Goal: Task Accomplishment & Management: Manage account settings

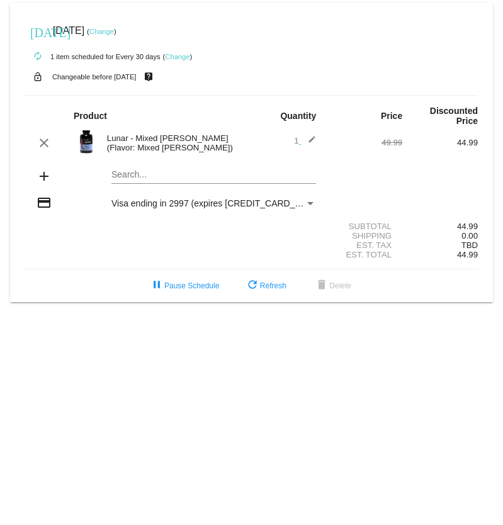
click at [174, 54] on link "Change" at bounding box center [177, 57] width 25 height 8
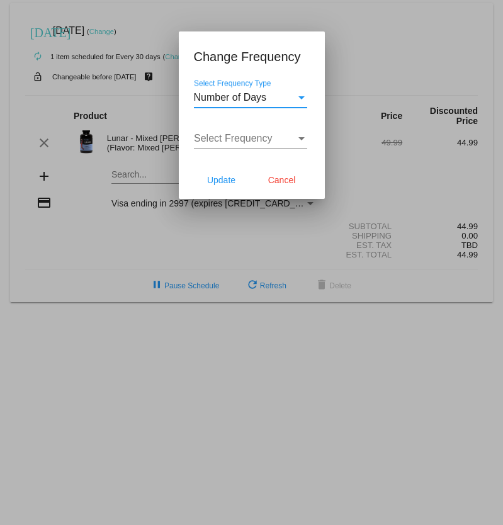
click at [250, 96] on span "Number of Days" at bounding box center [230, 97] width 73 height 11
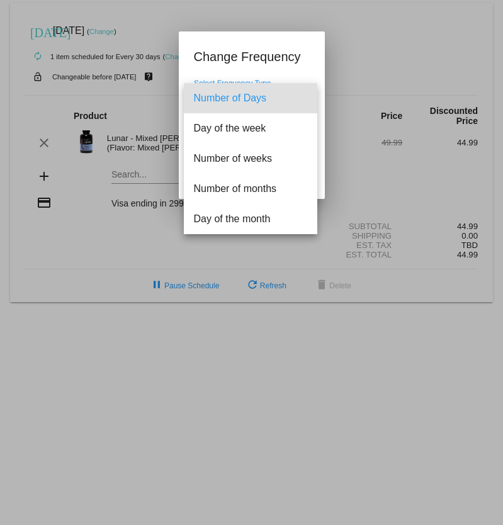
click at [241, 67] on div at bounding box center [251, 262] width 503 height 525
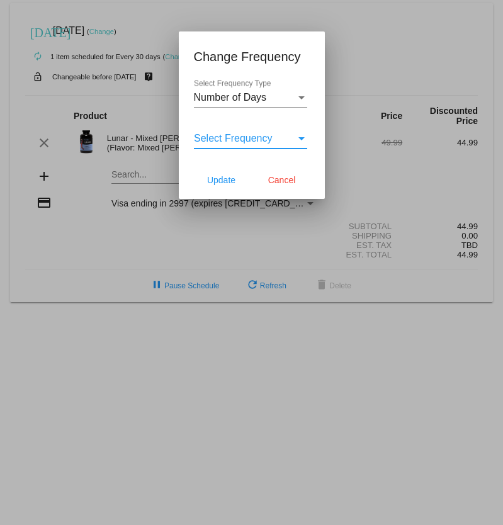
click at [247, 141] on span "Select Frequency" at bounding box center [233, 138] width 79 height 11
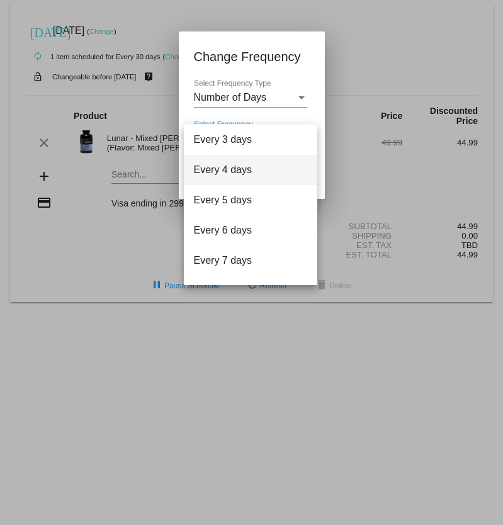
scroll to position [50, 0]
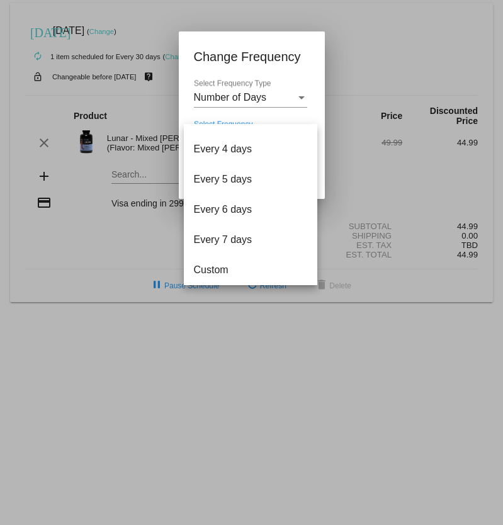
click at [275, 49] on div at bounding box center [251, 262] width 503 height 525
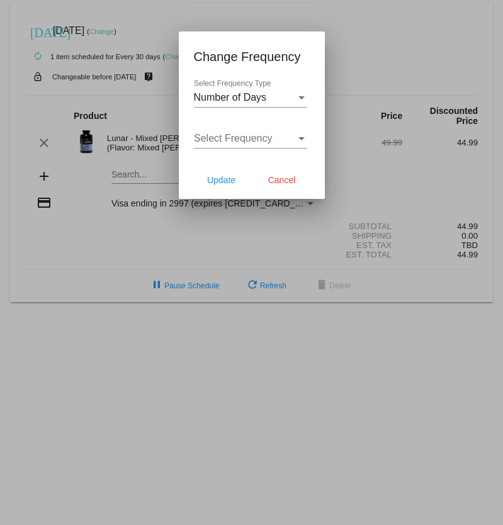
click at [260, 92] on span "Number of Days" at bounding box center [230, 97] width 73 height 11
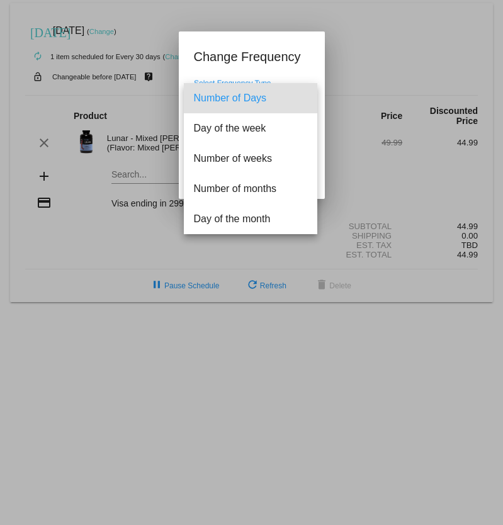
click at [257, 50] on div at bounding box center [251, 262] width 503 height 525
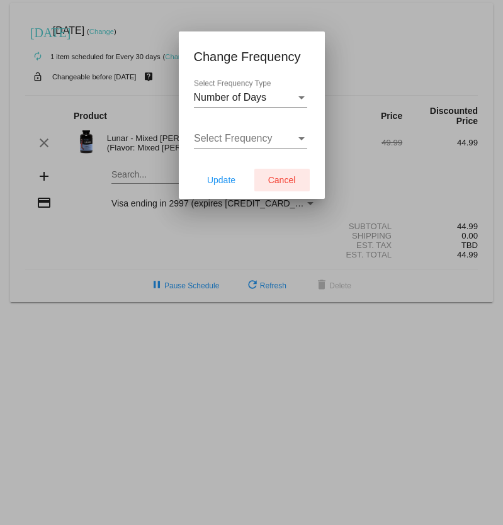
click at [281, 186] on button "Cancel" at bounding box center [281, 180] width 55 height 23
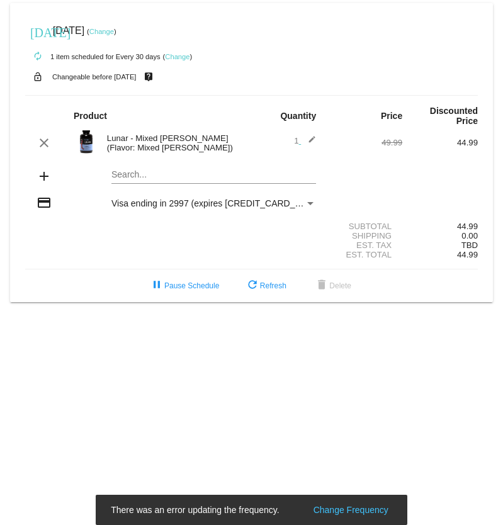
click at [114, 33] on link "Change" at bounding box center [101, 32] width 25 height 8
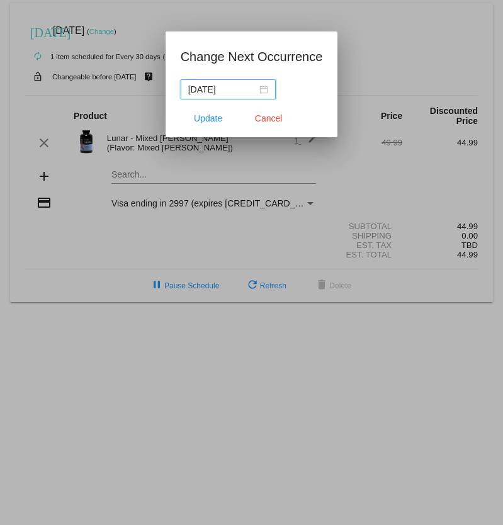
click at [230, 88] on input "[DATE]" at bounding box center [222, 89] width 69 height 14
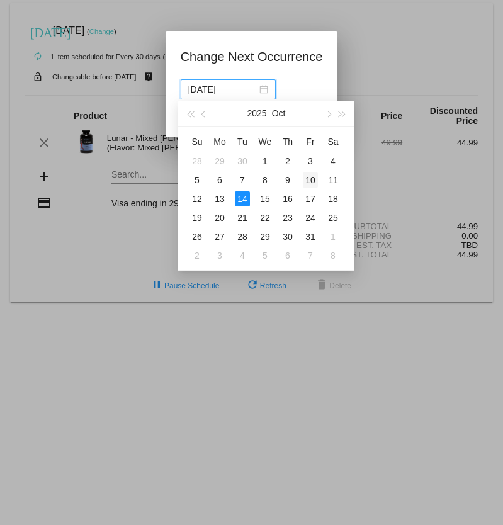
click at [308, 180] on div "10" at bounding box center [310, 179] width 15 height 15
type input "[DATE]"
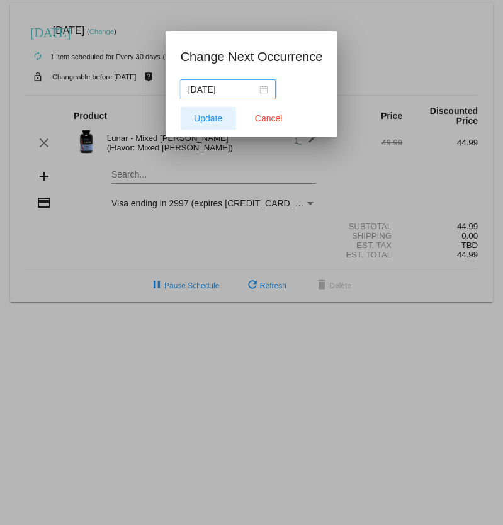
click at [216, 116] on span "Update" at bounding box center [208, 118] width 28 height 10
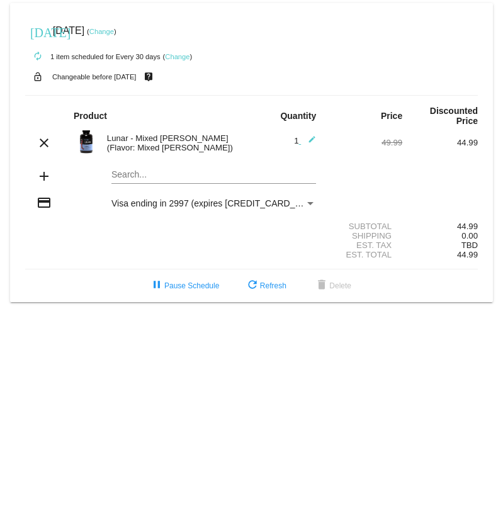
click at [179, 54] on link "Change" at bounding box center [177, 57] width 25 height 8
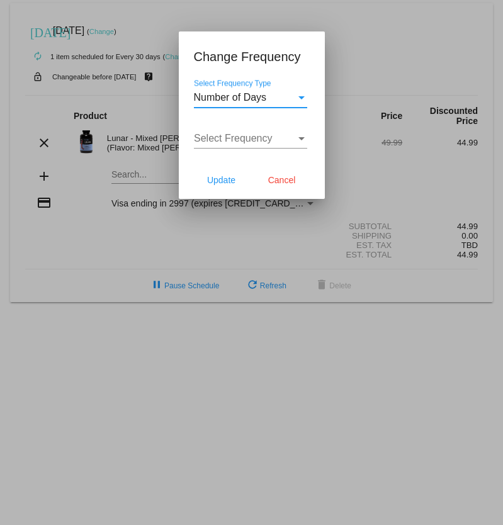
click at [228, 94] on span "Number of Days" at bounding box center [230, 97] width 73 height 11
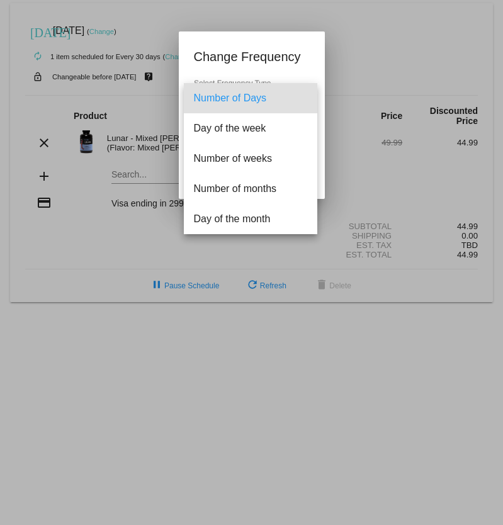
click at [274, 52] on div at bounding box center [251, 262] width 503 height 525
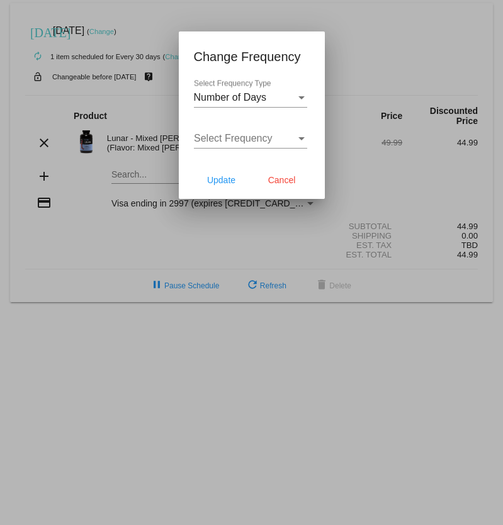
click at [263, 139] on span "Select Frequency" at bounding box center [233, 138] width 79 height 11
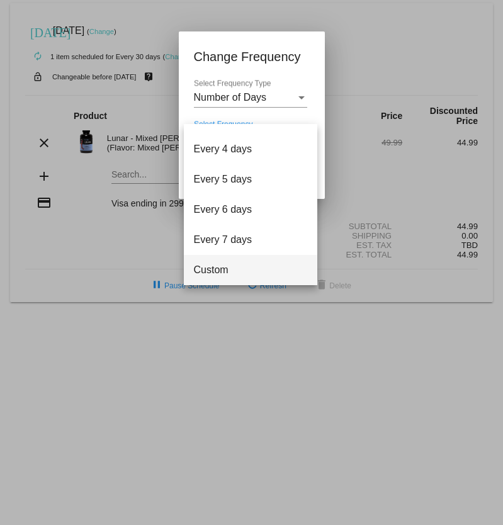
click at [245, 262] on span "Custom" at bounding box center [250, 270] width 113 height 30
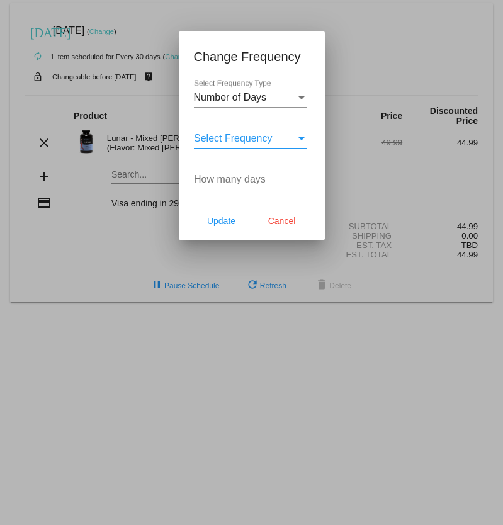
click at [243, 145] on div "Select Frequency Select Frequency" at bounding box center [250, 134] width 113 height 28
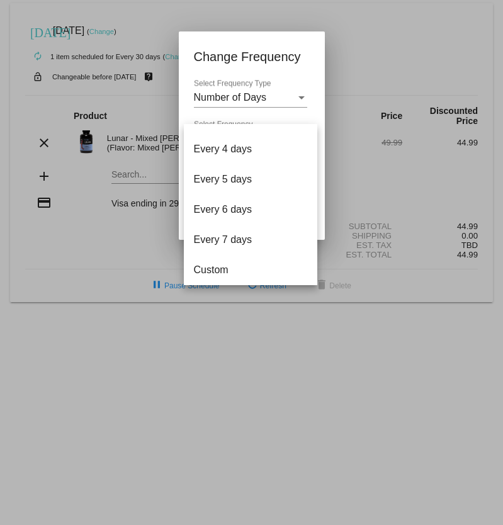
click at [306, 81] on div at bounding box center [251, 262] width 503 height 525
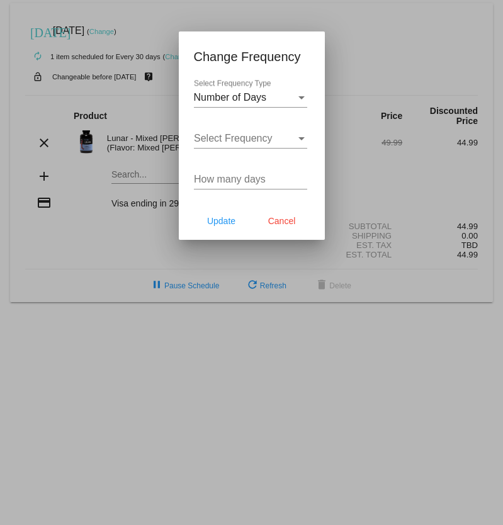
click at [253, 178] on input "How many days" at bounding box center [250, 179] width 113 height 11
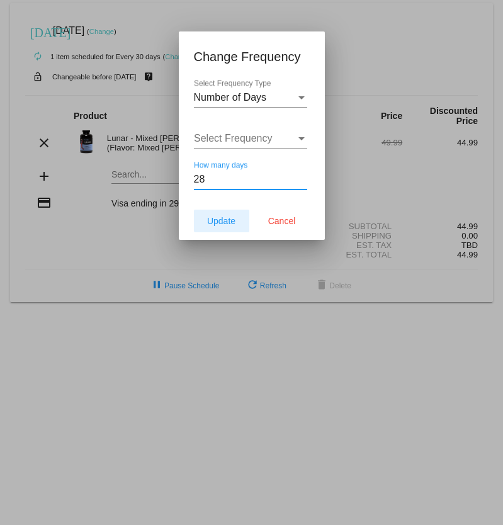
type input "28"
click at [211, 223] on span "Update" at bounding box center [221, 221] width 28 height 10
